Goal: Task Accomplishment & Management: Complete application form

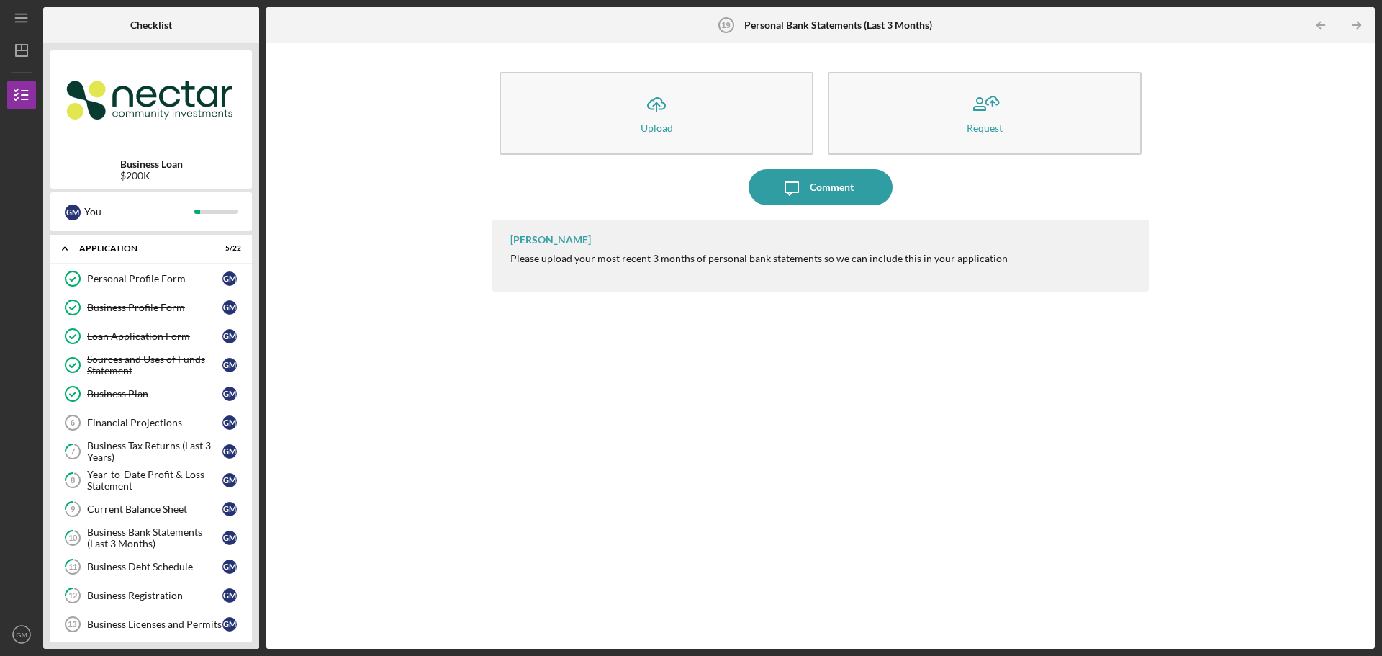
scroll to position [288, 0]
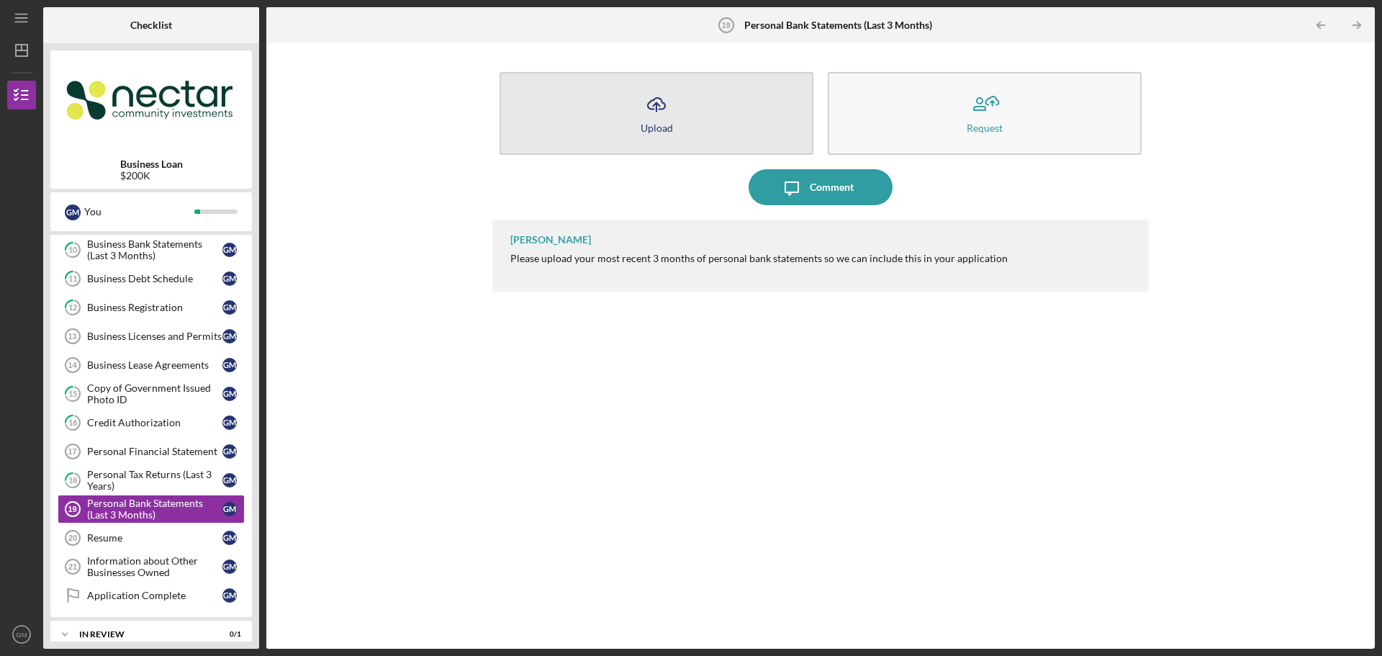
click at [680, 120] on button "Icon/Upload Upload" at bounding box center [657, 113] width 314 height 83
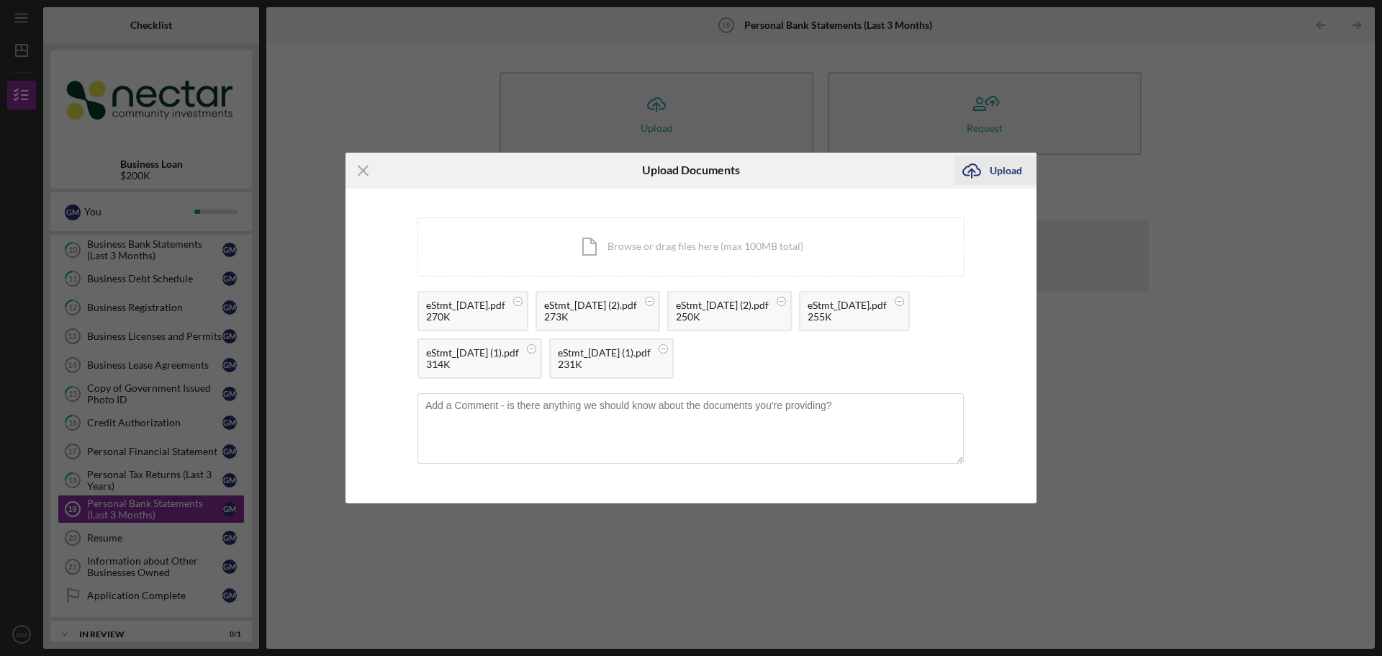
click at [976, 169] on icon "Icon/Upload" at bounding box center [972, 171] width 36 height 36
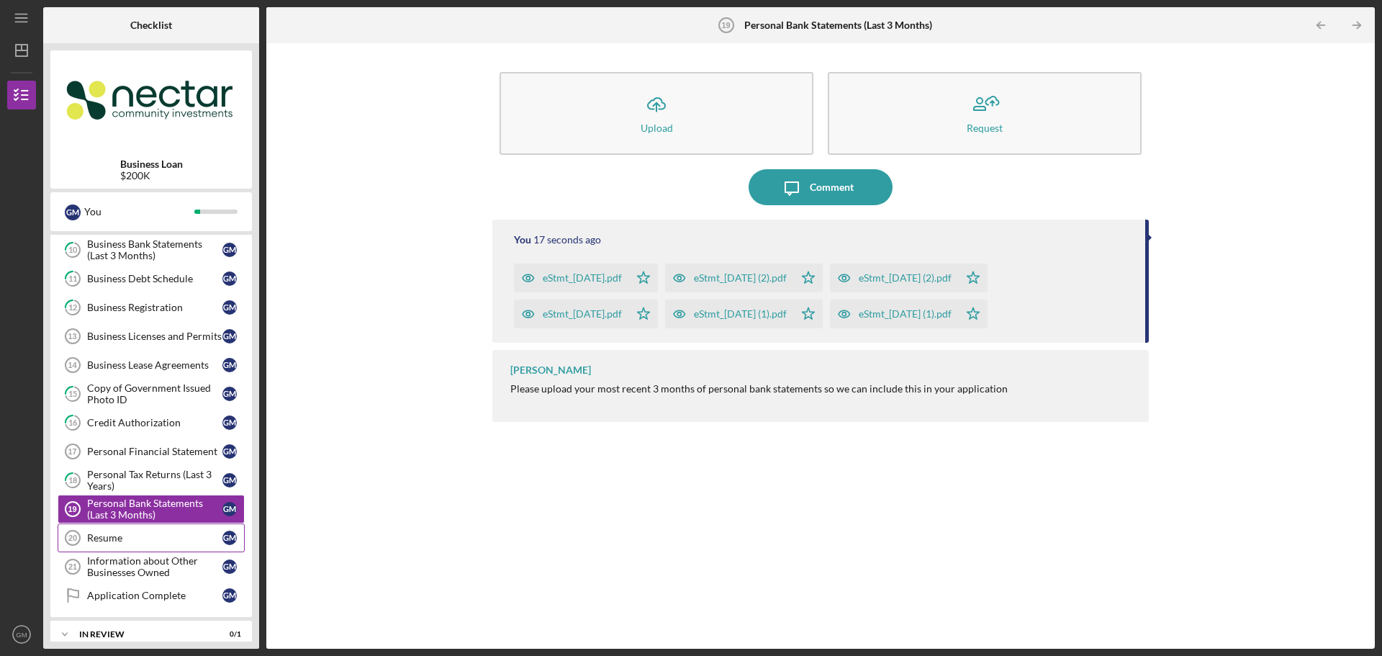
click at [143, 538] on div "Resume" at bounding box center [154, 538] width 135 height 12
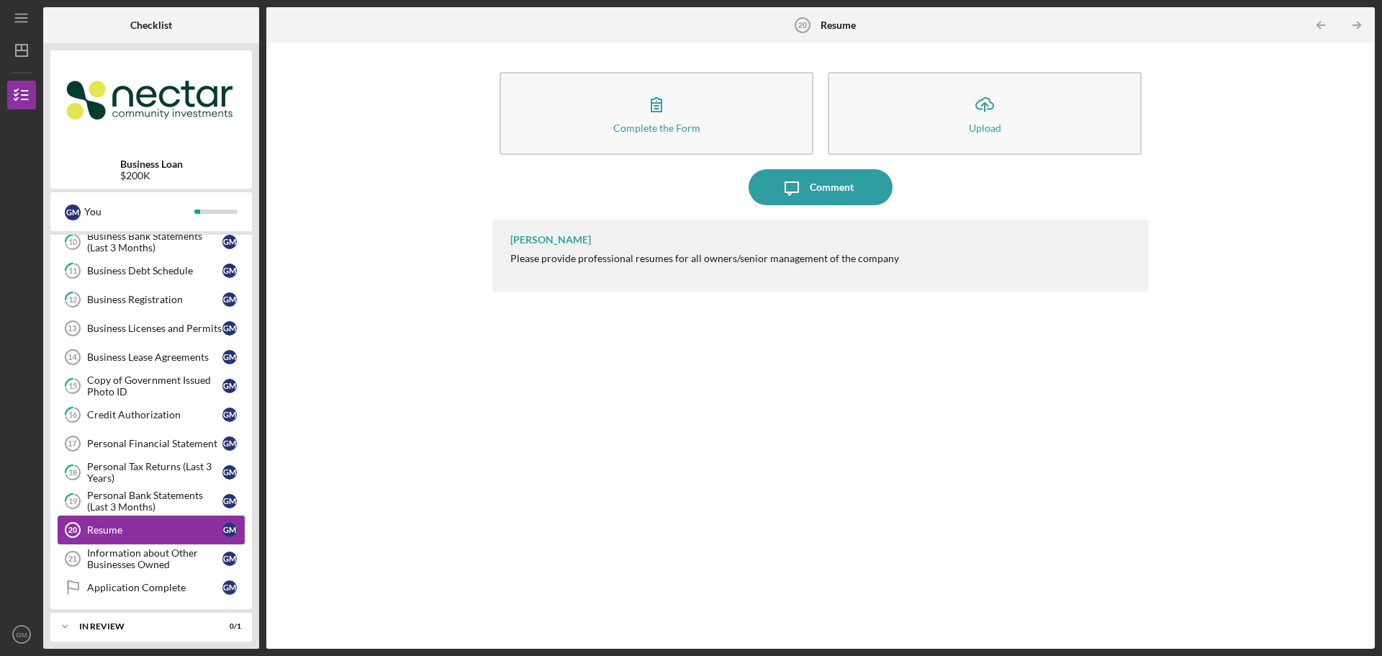
scroll to position [368, 0]
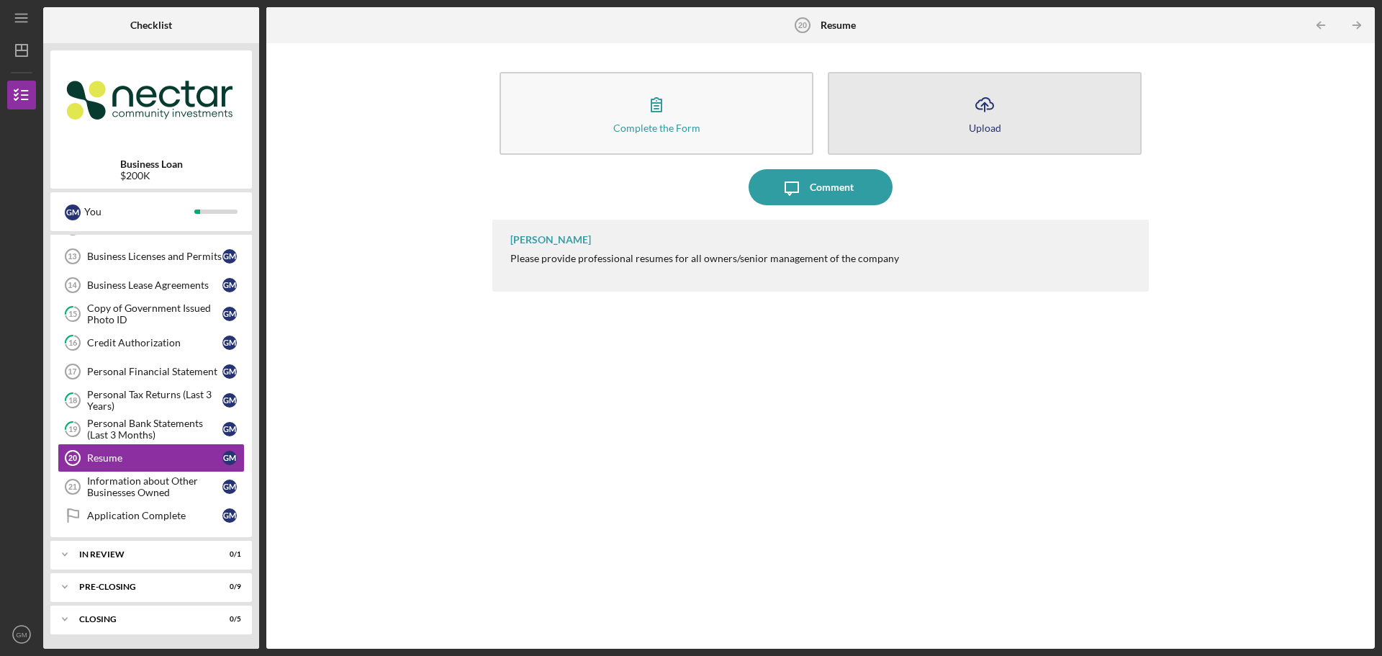
click at [976, 107] on icon "Icon/Upload" at bounding box center [985, 104] width 36 height 36
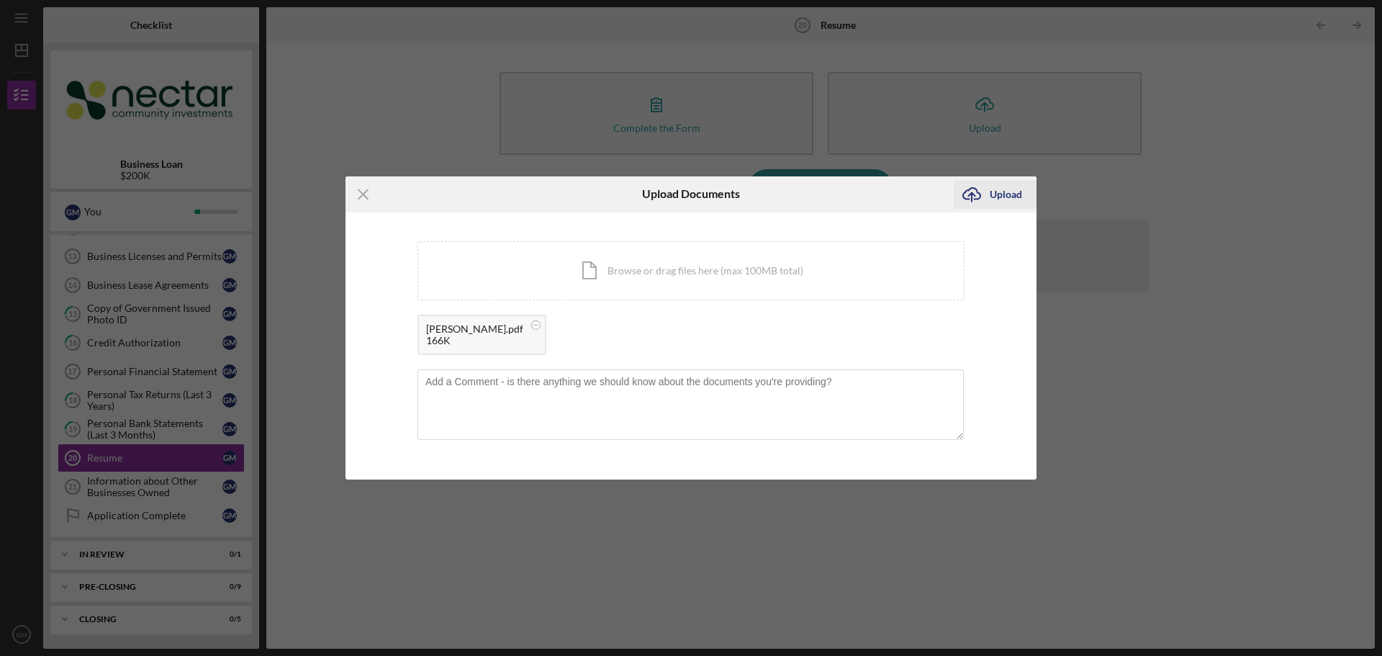
click at [1000, 194] on div "Upload" at bounding box center [1006, 194] width 32 height 29
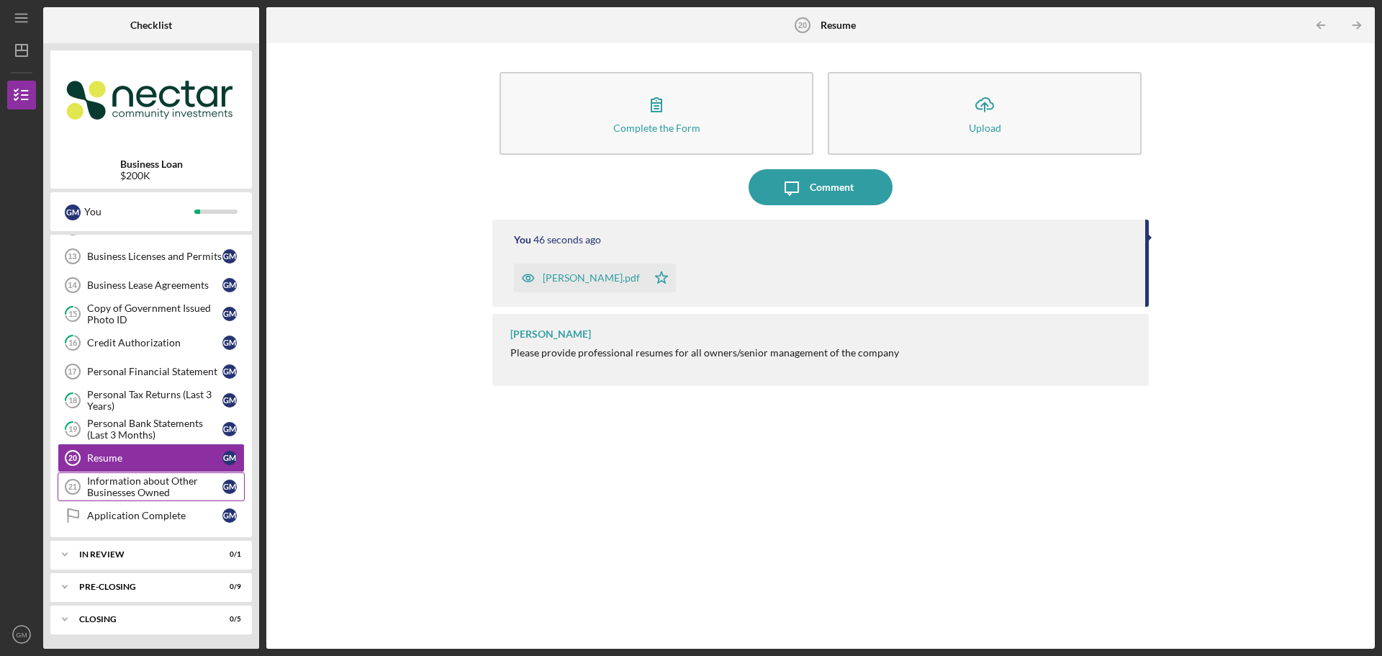
click at [168, 483] on div "Information about Other Businesses Owned" at bounding box center [154, 486] width 135 height 23
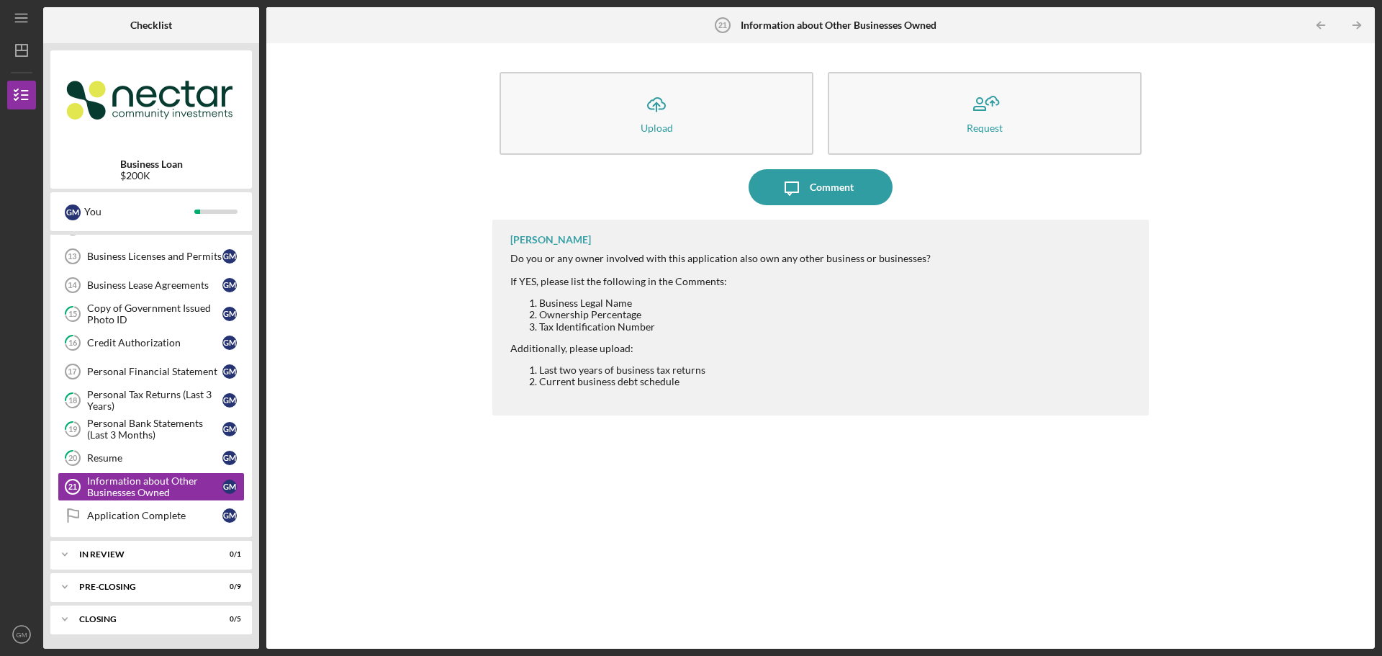
click at [489, 536] on div "Icon/Upload Upload Request Icon/Message Comment [PERSON_NAME] Do you or any own…" at bounding box center [821, 345] width 1094 height 591
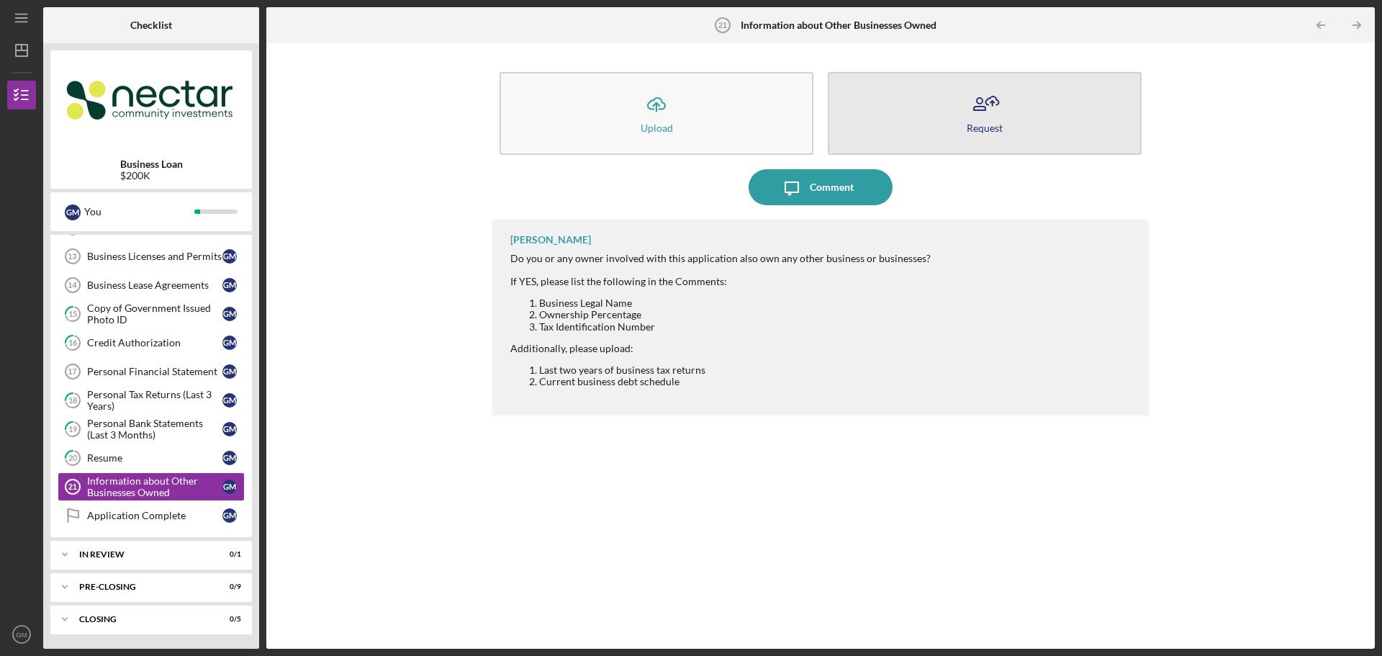
click at [990, 123] on div "Request" at bounding box center [985, 127] width 36 height 11
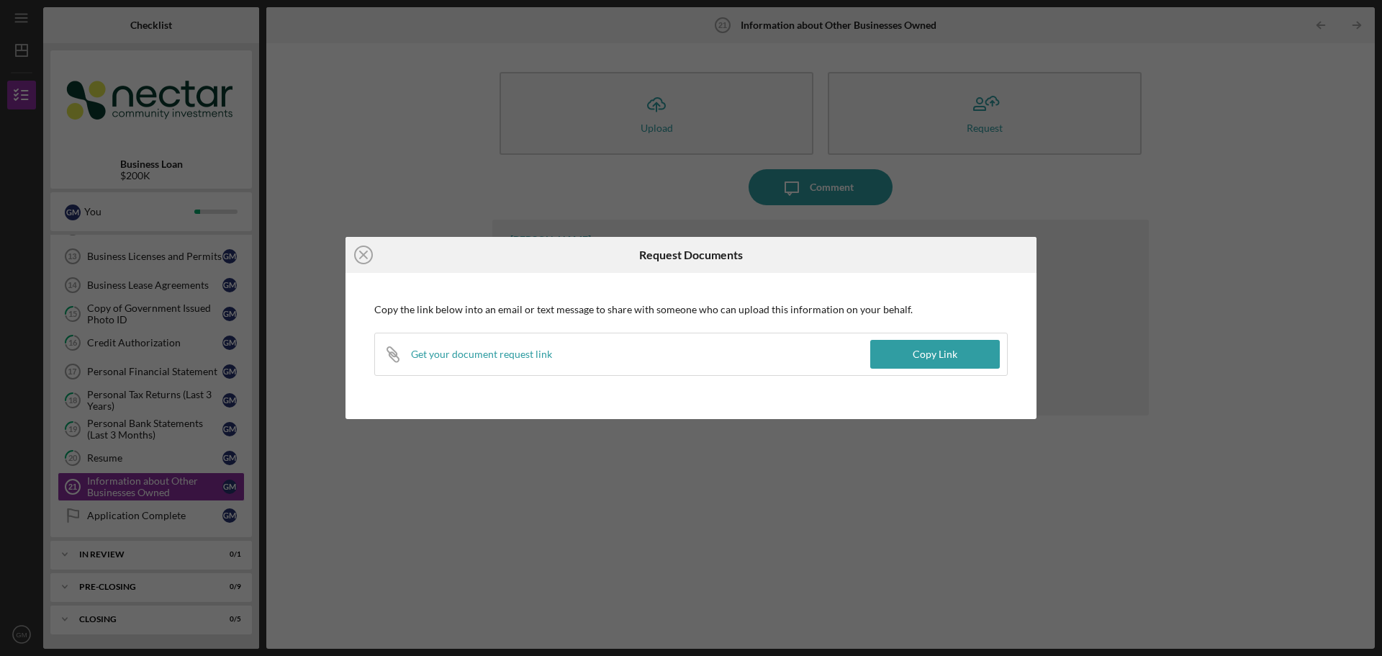
click at [561, 355] on div "Icon/Link Get your document request link" at bounding box center [622, 354] width 495 height 42
click at [924, 359] on div "Copy Link" at bounding box center [935, 354] width 45 height 29
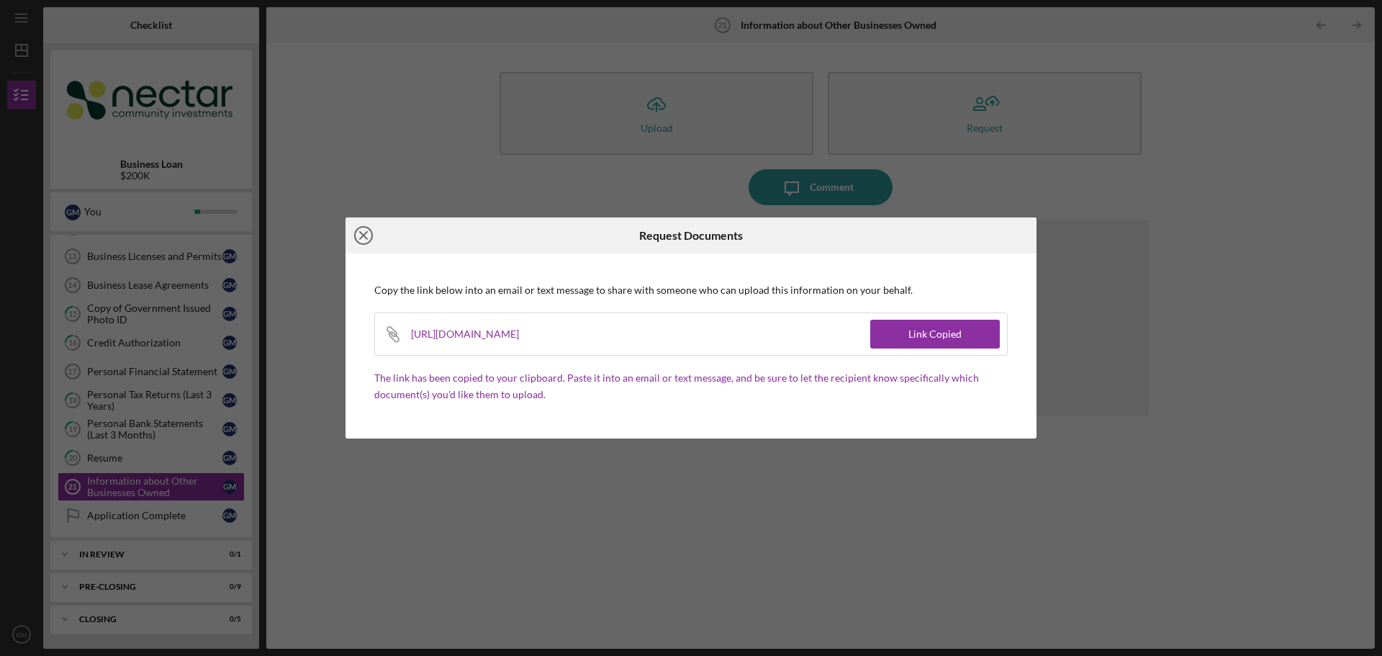
click at [369, 229] on circle at bounding box center [363, 235] width 17 height 17
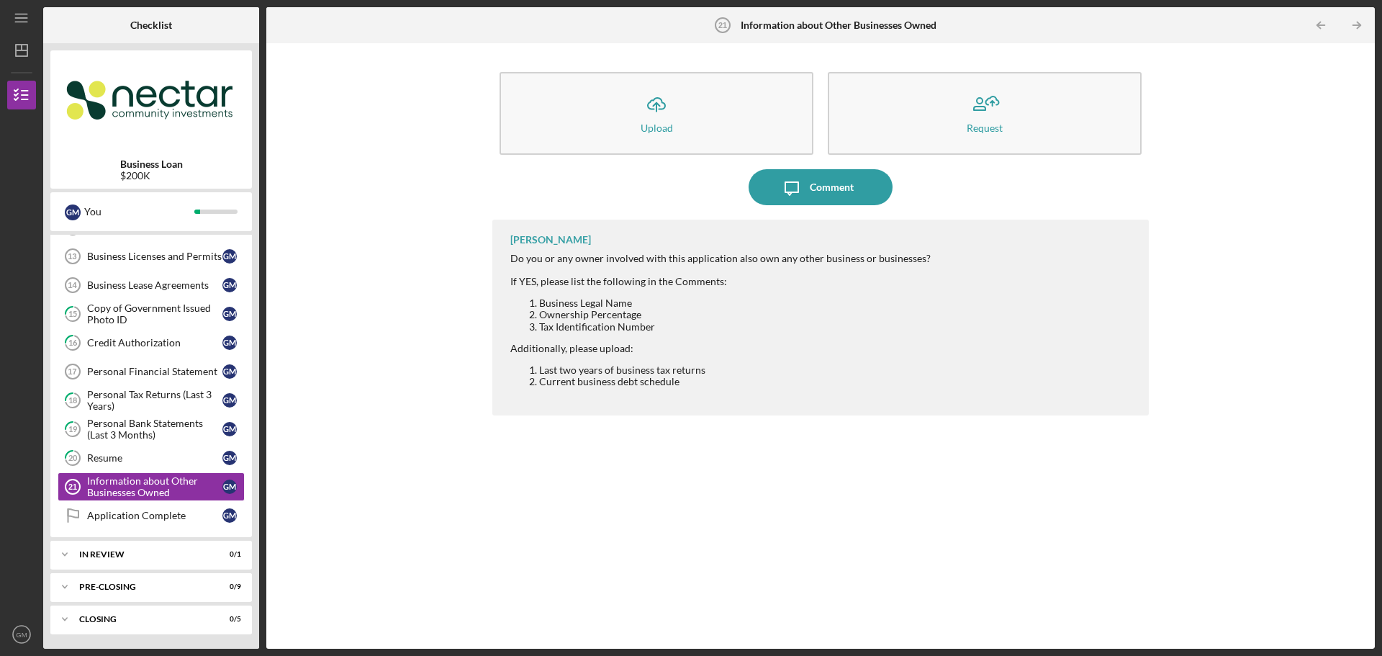
click at [619, 475] on div "[PERSON_NAME] Do you or any owner involved with this application also own any o…" at bounding box center [820, 424] width 657 height 408
